Goal: Obtain resource: Download file/media

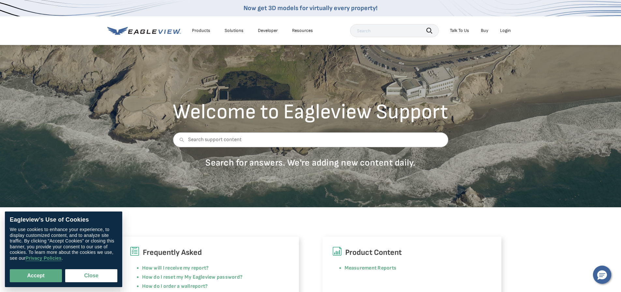
click at [506, 32] on div "Login" at bounding box center [505, 31] width 11 height 6
click at [509, 31] on div "Login" at bounding box center [505, 31] width 11 height 6
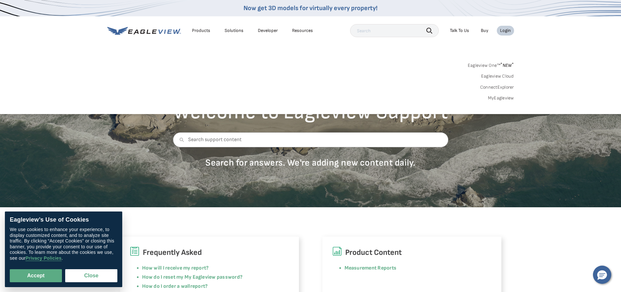
click at [502, 97] on link "MyEagleview" at bounding box center [501, 98] width 26 height 6
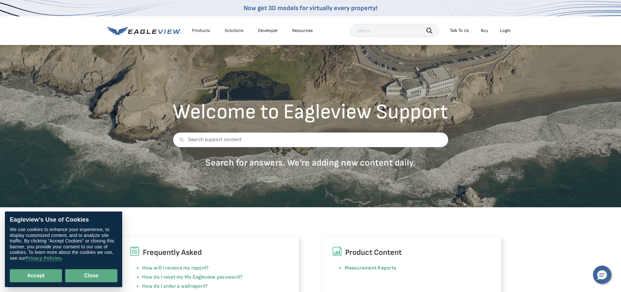
click at [83, 274] on button "Close" at bounding box center [91, 275] width 52 height 13
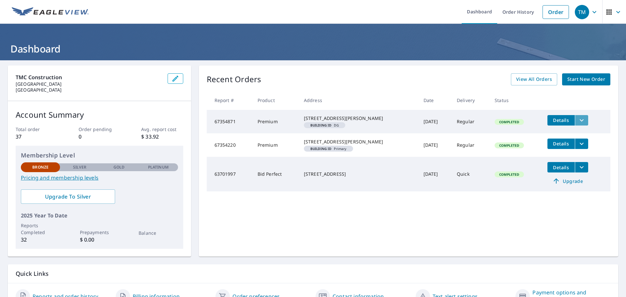
click at [411, 120] on icon "filesDropdownBtn-67354871" at bounding box center [582, 120] width 8 height 8
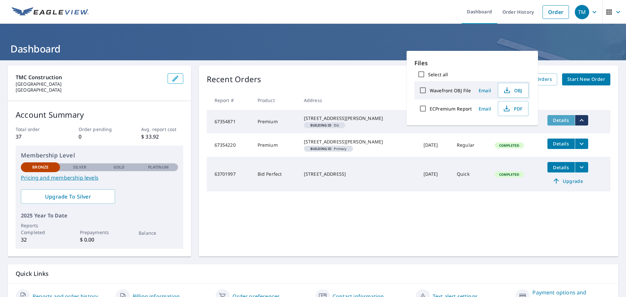
click at [411, 121] on span "Details" at bounding box center [561, 120] width 20 height 6
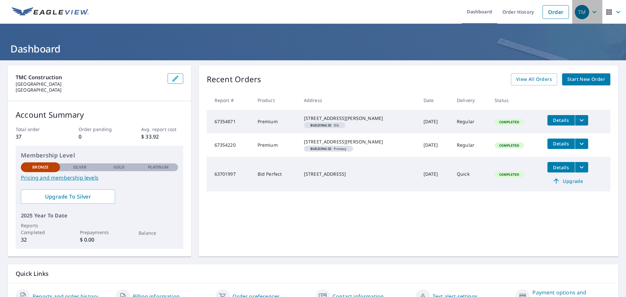
click at [411, 14] on span "TM" at bounding box center [587, 12] width 25 height 16
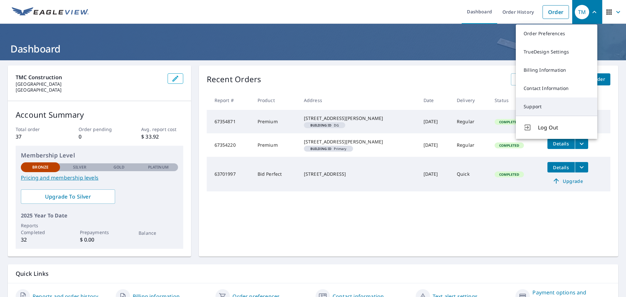
click at [411, 110] on link "Support" at bounding box center [556, 106] width 81 height 18
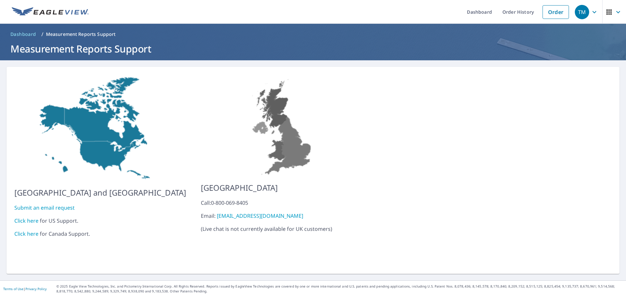
click at [26, 176] on link "Click here" at bounding box center [26, 220] width 24 height 7
click at [22, 176] on link "Click here" at bounding box center [26, 220] width 24 height 7
click at [411, 12] on link "Dashboard" at bounding box center [480, 12] width 36 height 24
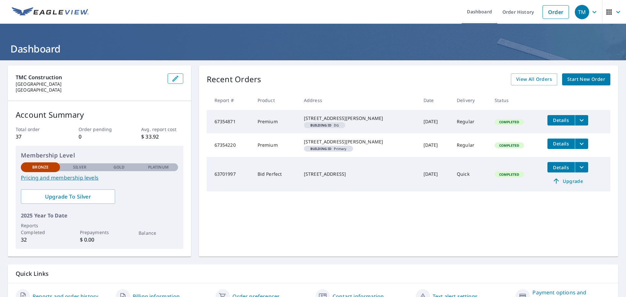
click at [411, 119] on span "Details" at bounding box center [561, 120] width 20 height 6
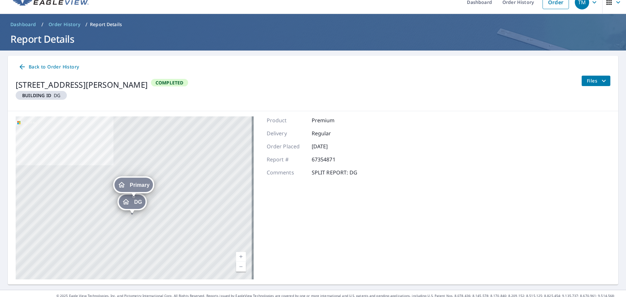
scroll to position [19, 0]
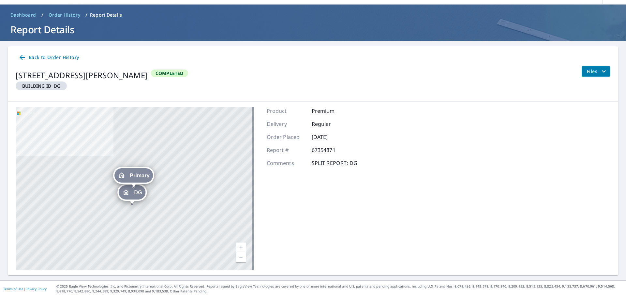
drag, startPoint x: 133, startPoint y: 192, endPoint x: 128, endPoint y: 194, distance: 5.1
click at [133, 176] on div "DG" at bounding box center [132, 192] width 26 height 14
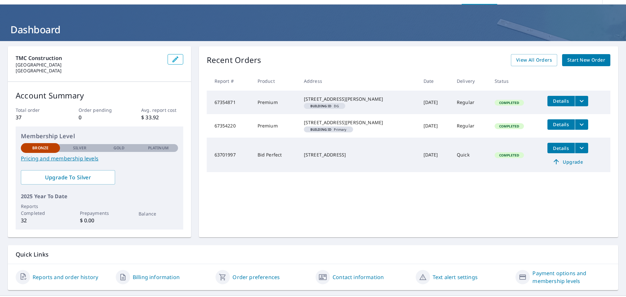
click at [338, 108] on span "Building ID DG" at bounding box center [324, 105] width 36 height 3
click at [411, 104] on icon "filesDropdownBtn-67354871" at bounding box center [582, 101] width 8 height 8
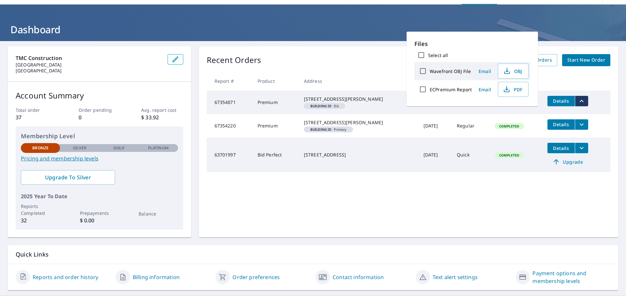
click at [411, 90] on label "ECPremium Report" at bounding box center [451, 89] width 42 height 6
click at [411, 90] on input "ECPremium Report" at bounding box center [423, 89] width 14 height 14
checkbox input "true"
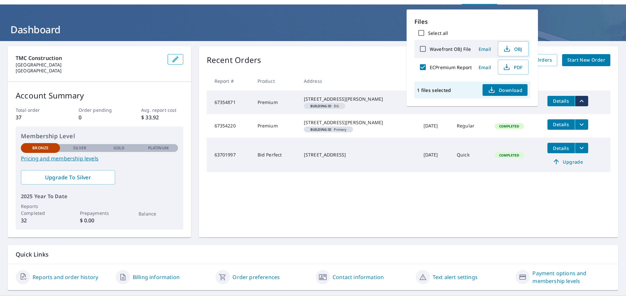
click at [411, 94] on button "Download" at bounding box center [504, 90] width 45 height 12
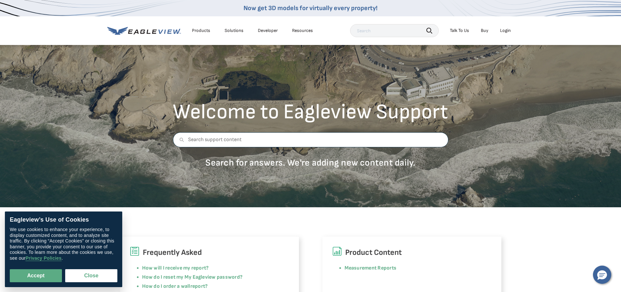
click at [244, 144] on input "text" at bounding box center [310, 139] width 275 height 15
type input "garage not included"
